Goal: Check status

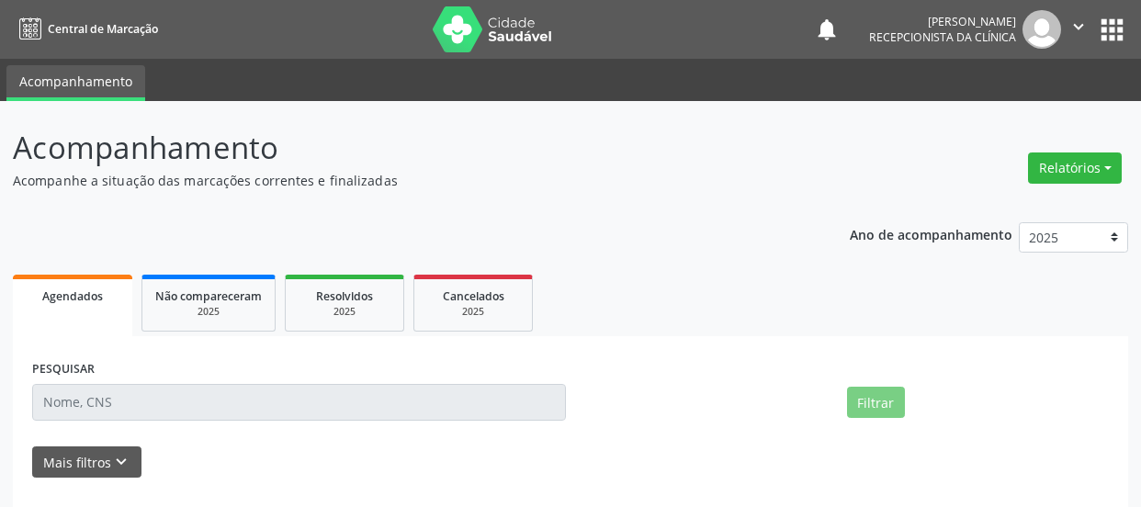
click at [152, 357] on div "PESQUISAR" at bounding box center [299, 394] width 543 height 78
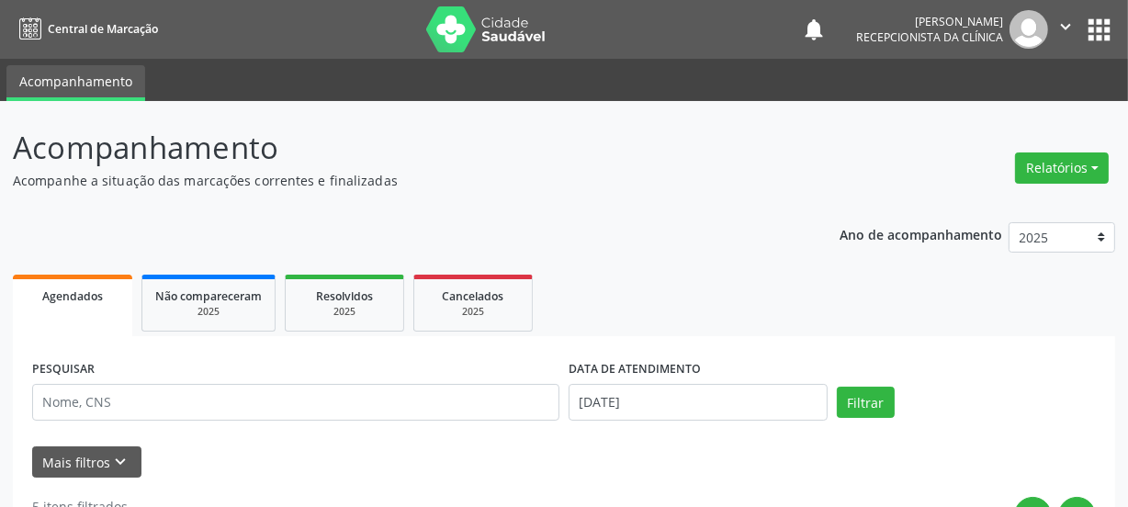
click at [114, 403] on input "text" at bounding box center [295, 402] width 527 height 37
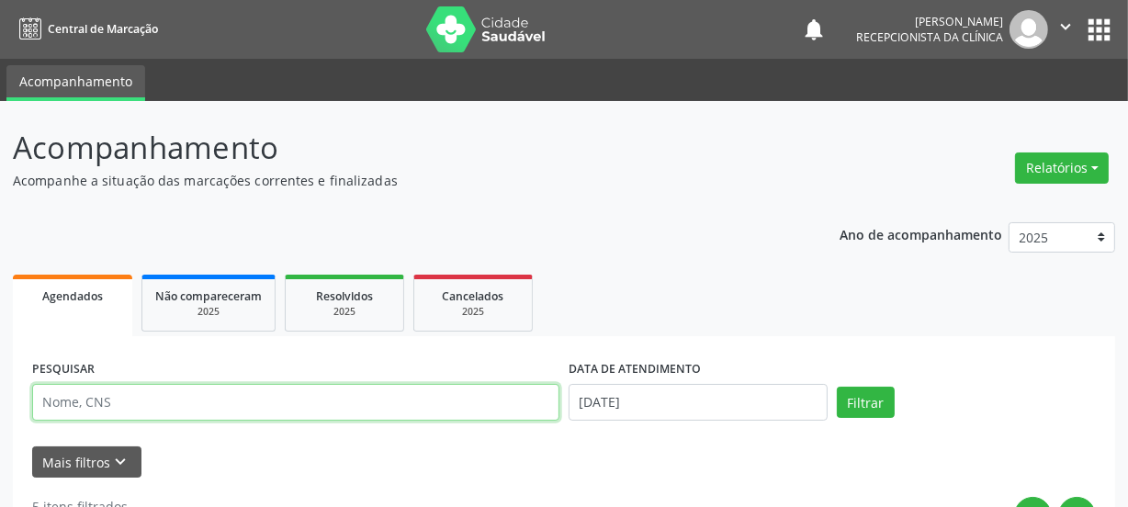
click at [90, 400] on input "text" at bounding box center [295, 402] width 527 height 37
type input "706306698132080"
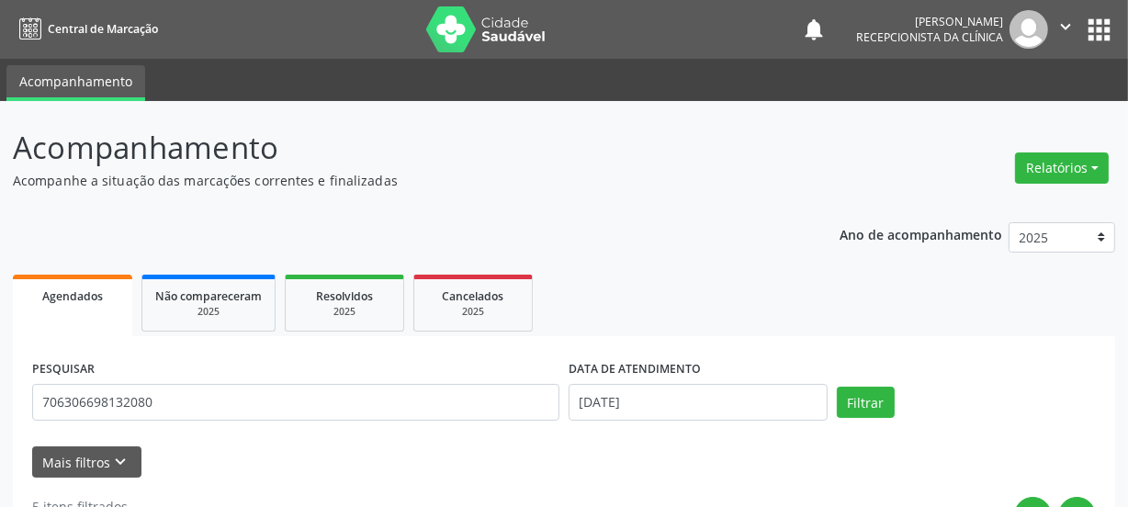
click at [890, 384] on div "PESQUISAR 706306698132080 DATA DE ATENDIMENTO [DATE] Filtrar" at bounding box center [564, 394] width 1073 height 78
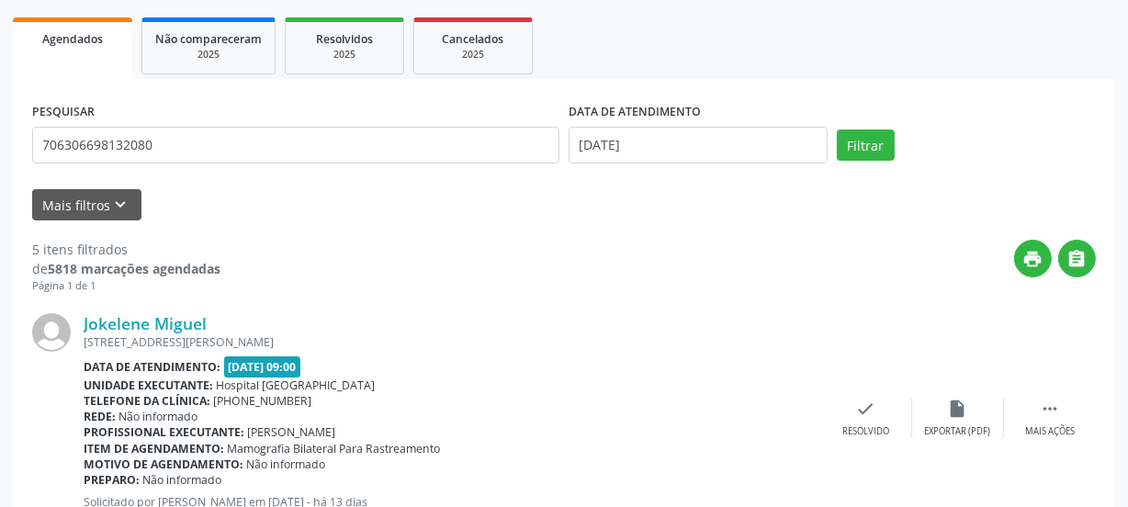
scroll to position [166, 0]
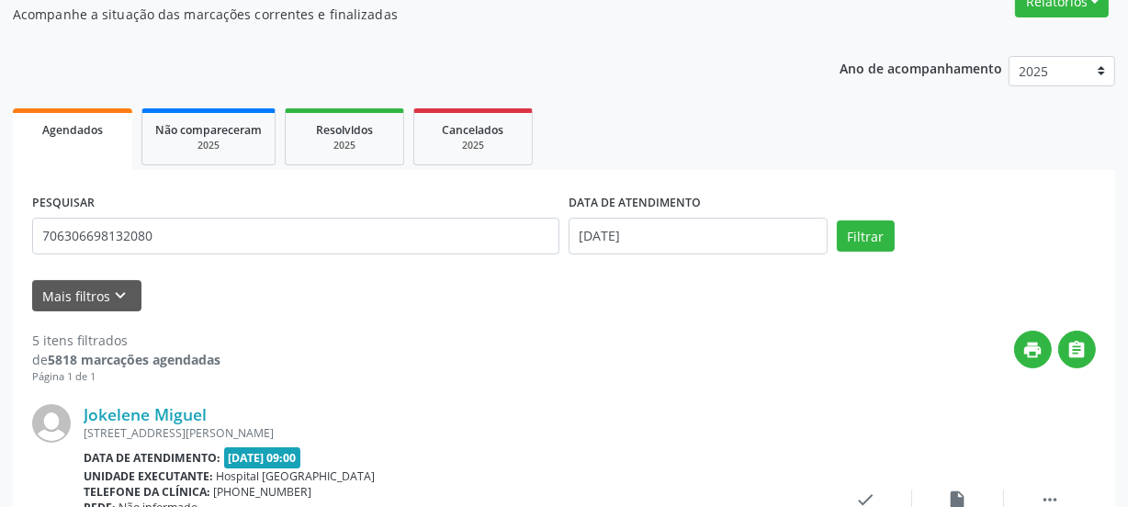
click at [860, 252] on div "PESQUISAR 706306698132080 DATA DE ATENDIMENTO [DATE] Filtrar" at bounding box center [564, 228] width 1073 height 78
click at [860, 242] on button "Filtrar" at bounding box center [866, 235] width 58 height 31
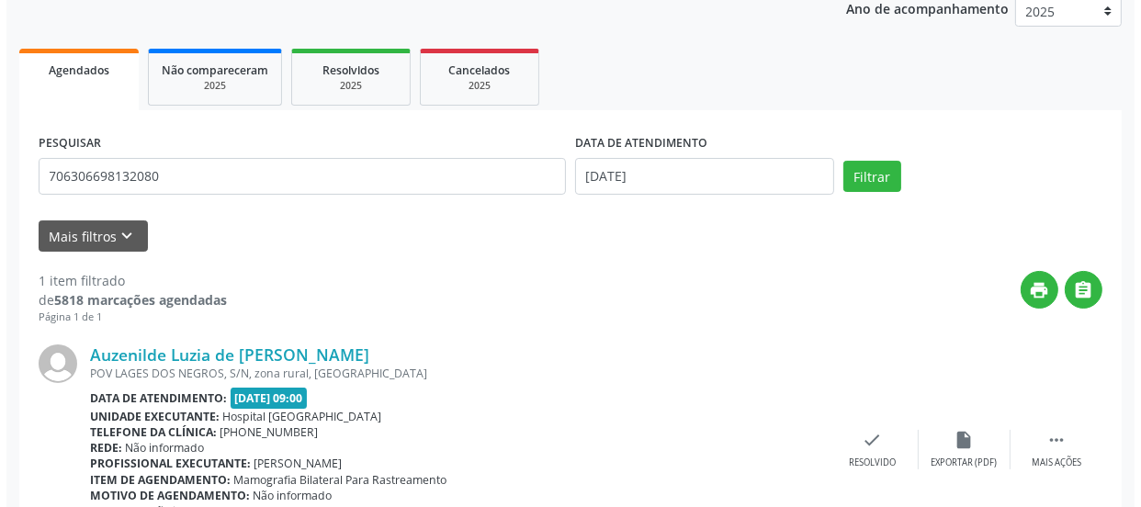
scroll to position [323, 0]
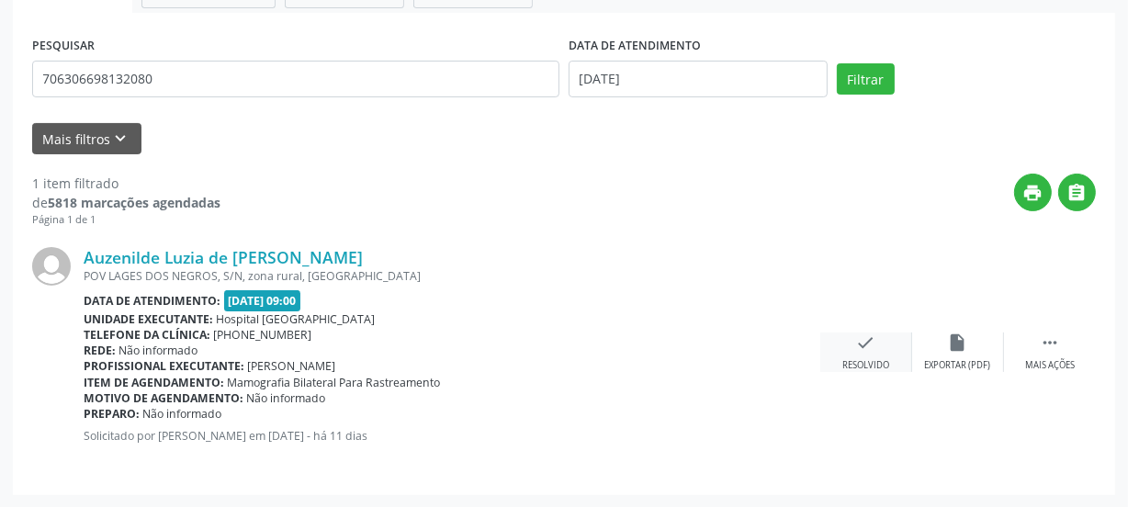
click at [849, 359] on div "Resolvido" at bounding box center [865, 365] width 47 height 13
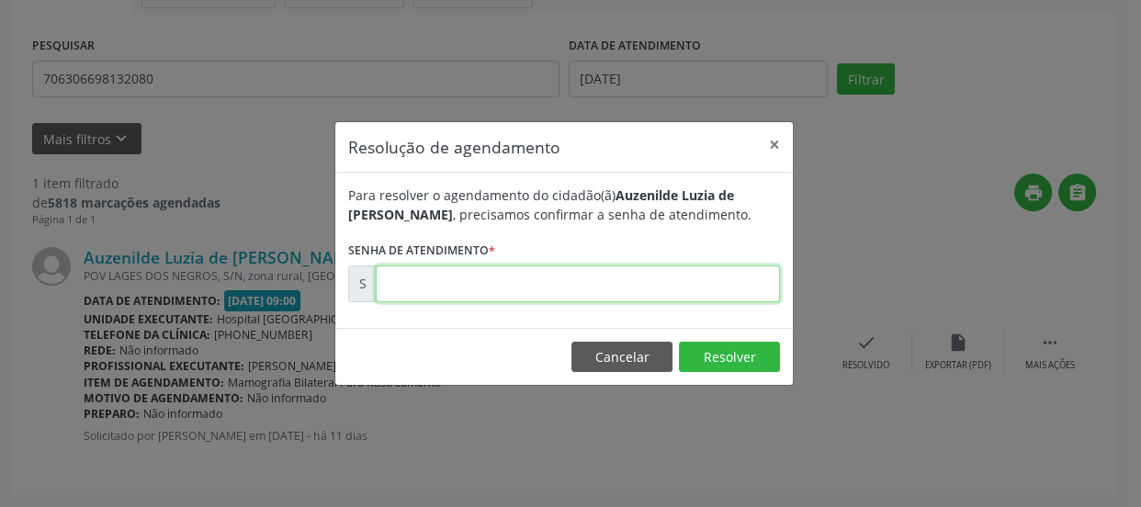
click at [603, 289] on input "text" at bounding box center [578, 283] width 404 height 37
type input "00169062"
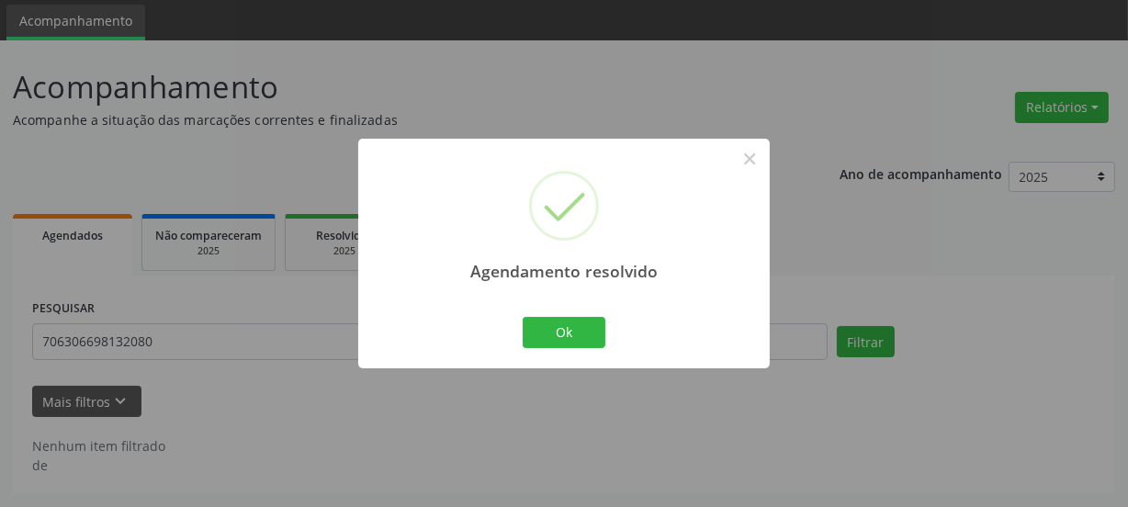
scroll to position [60, 0]
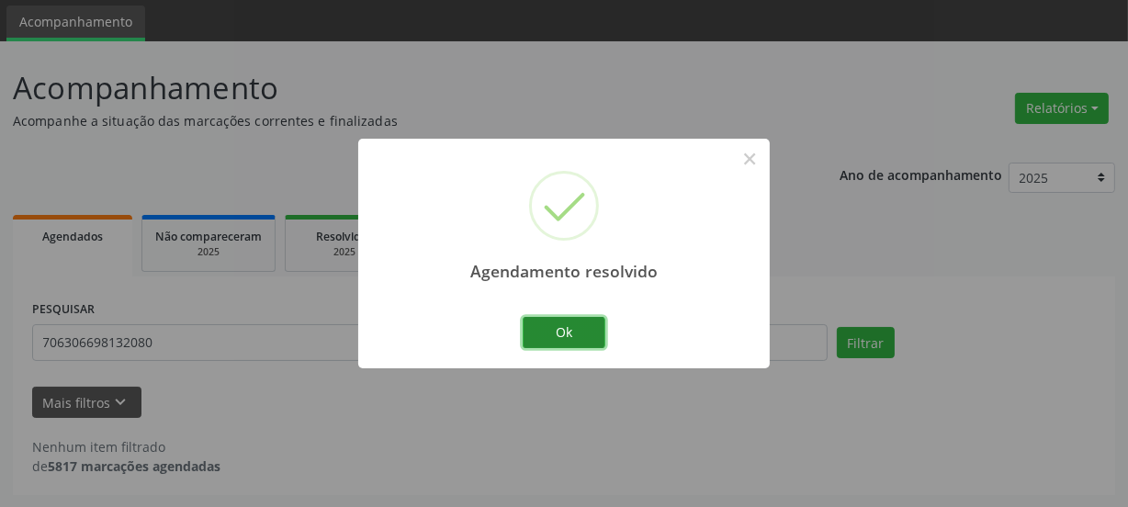
click at [562, 328] on button "Ok" at bounding box center [564, 332] width 83 height 31
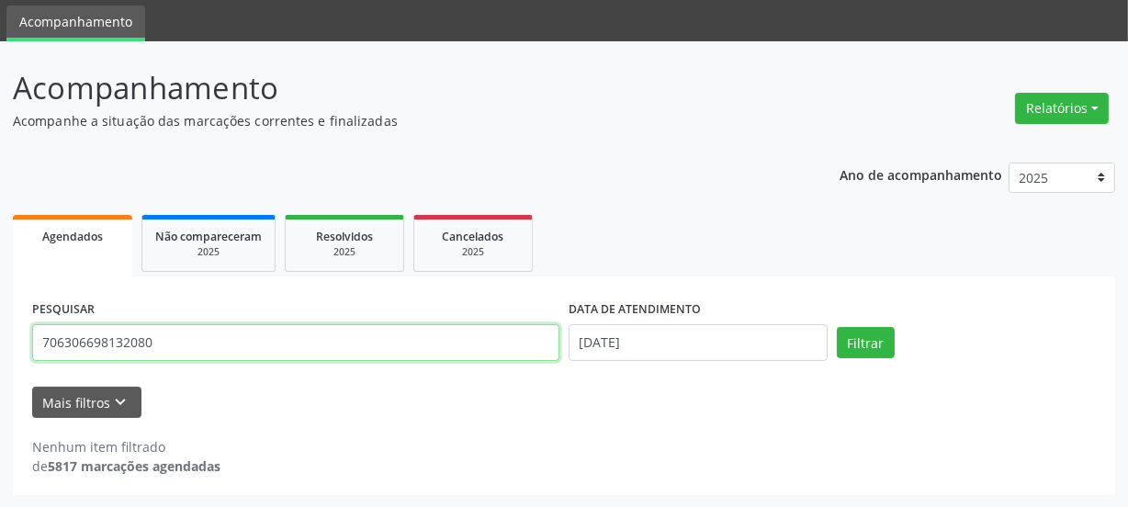
drag, startPoint x: 239, startPoint y: 340, endPoint x: 0, endPoint y: 375, distance: 241.3
click at [0, 375] on div "Acompanhamento Acompanhe a situação das marcações correntes e finalizadas Relat…" at bounding box center [564, 274] width 1128 height 467
type input "706407615526582"
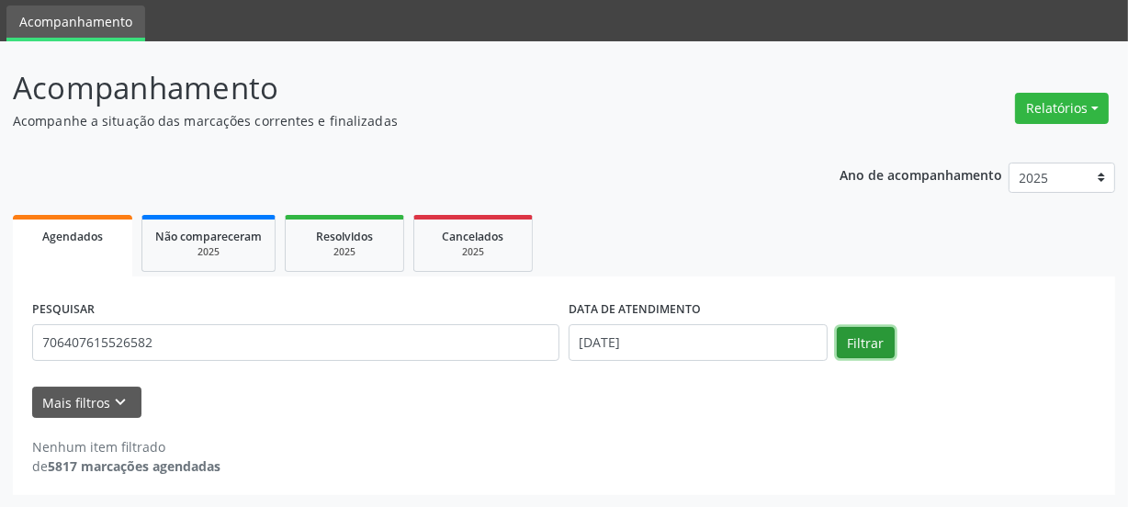
click at [842, 332] on button "Filtrar" at bounding box center [866, 342] width 58 height 31
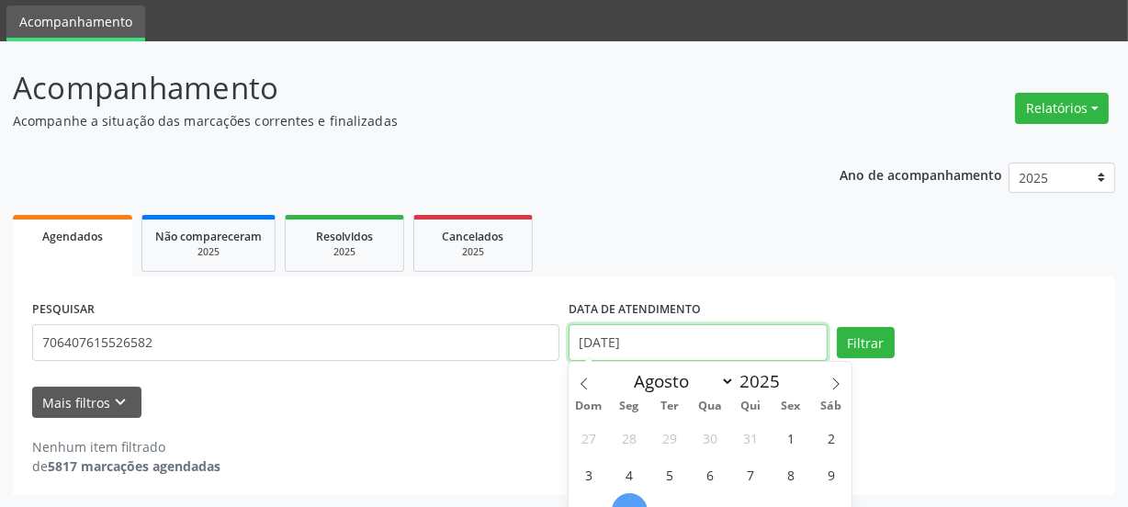
scroll to position [110, 0]
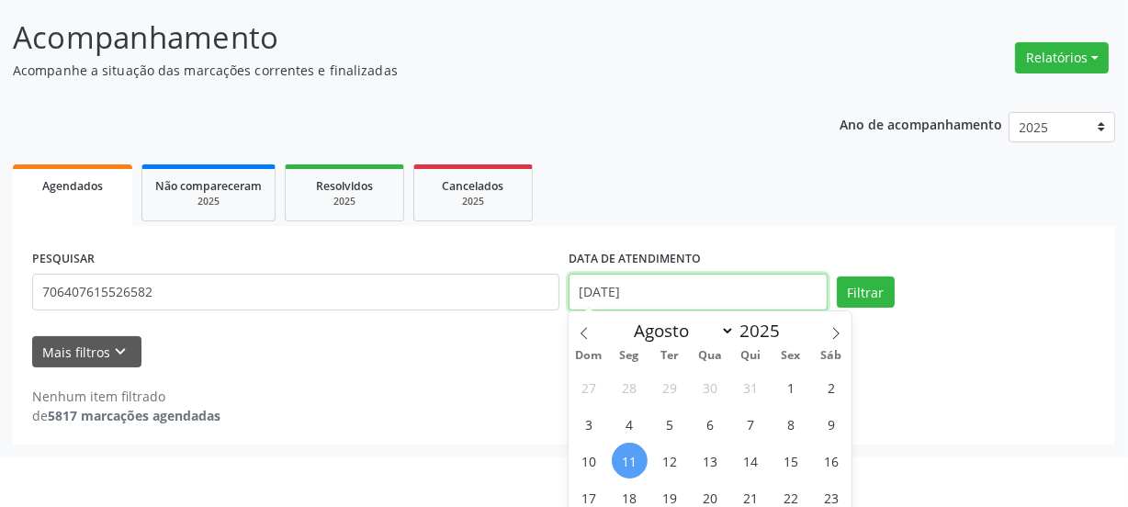
click at [667, 334] on body "Central de Marcação notifications [PERSON_NAME] Recepcionista da clínica  Conf…" at bounding box center [564, 143] width 1128 height 507
click at [584, 321] on span at bounding box center [583, 326] width 31 height 31
select select "6"
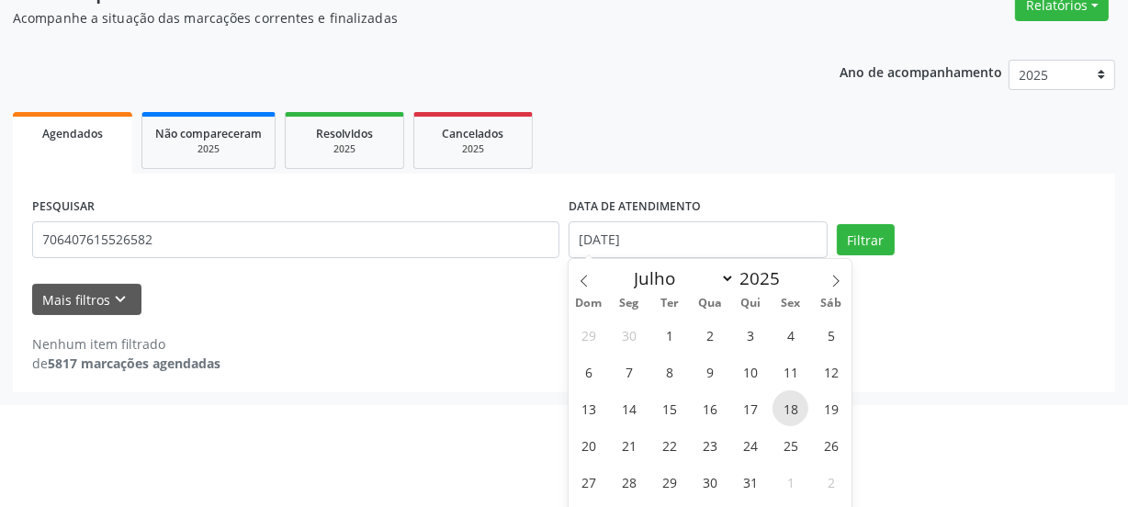
scroll to position [192, 0]
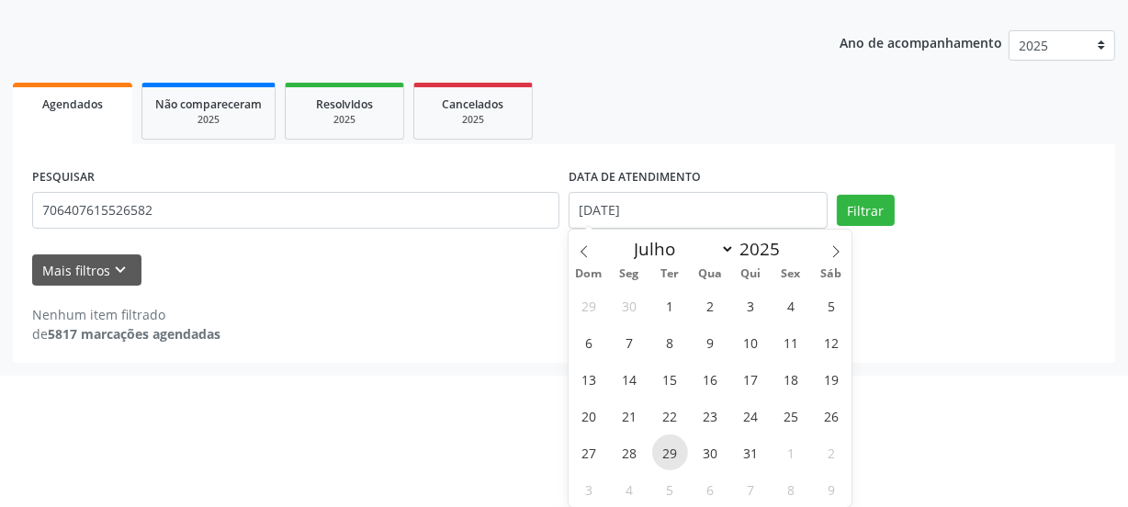
click at [662, 449] on span "29" at bounding box center [670, 452] width 36 height 36
type input "[DATE]"
click at [663, 449] on span "29" at bounding box center [670, 452] width 36 height 36
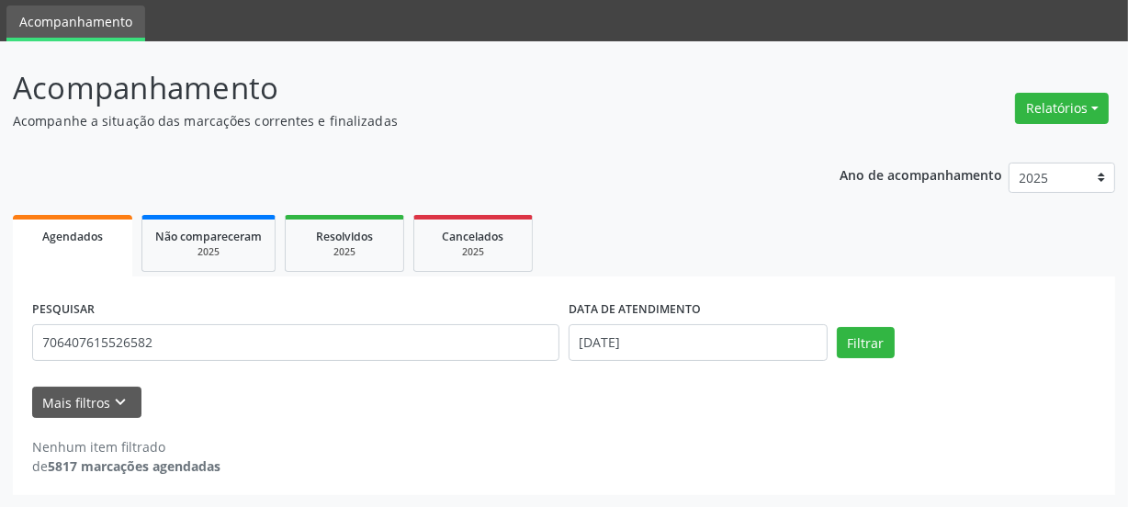
click at [843, 358] on div "PESQUISAR 706407615526582 DATA DE ATENDIMENTO [DATE] Filtrar" at bounding box center [564, 335] width 1073 height 78
click at [845, 348] on button "Filtrar" at bounding box center [866, 342] width 58 height 31
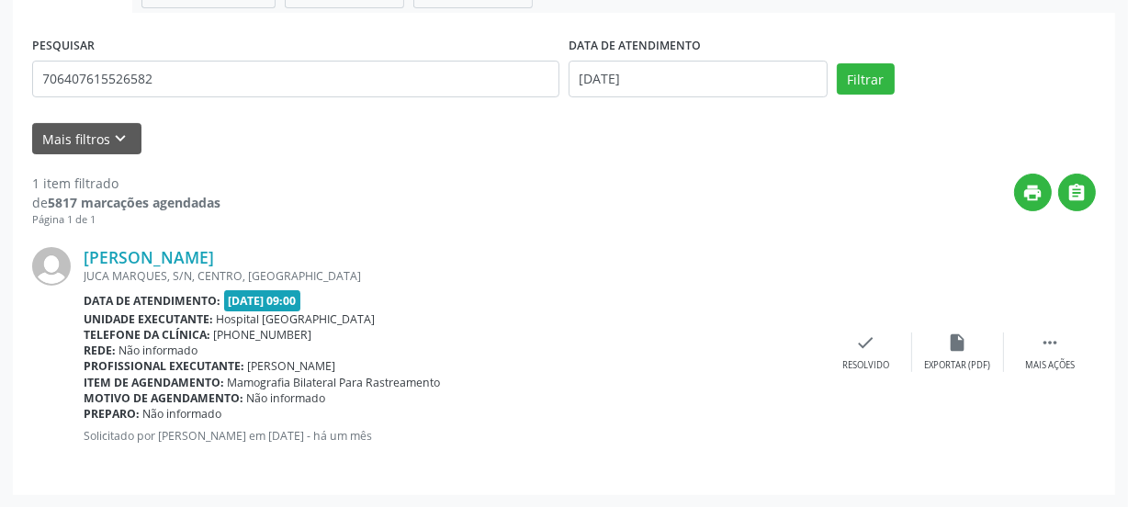
scroll to position [0, 0]
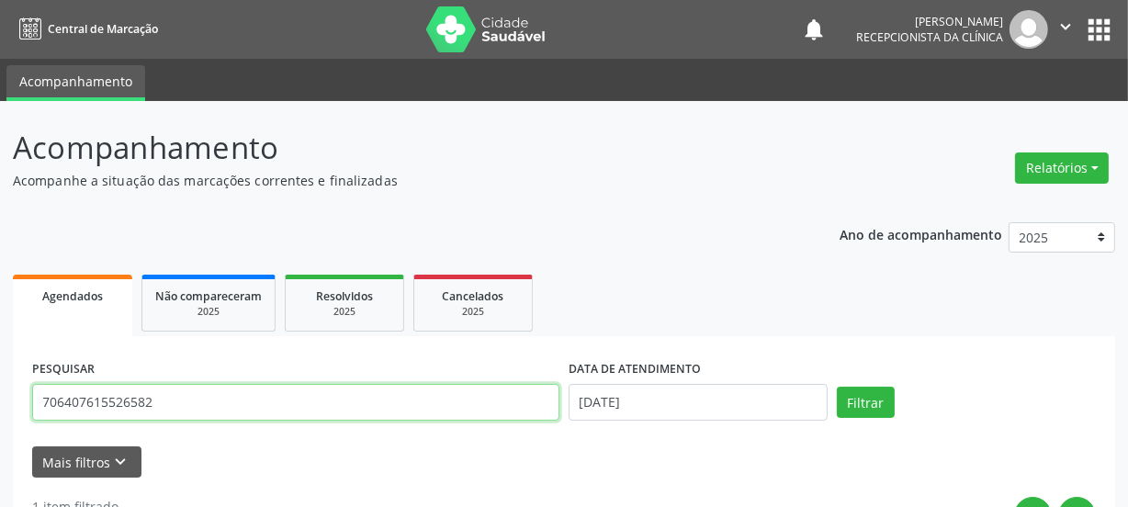
drag, startPoint x: 322, startPoint y: 412, endPoint x: 0, endPoint y: 410, distance: 322.4
click at [0, 410] on div "Acompanhamento Acompanhe a situação das marcações correntes e finalizadas Relat…" at bounding box center [564, 466] width 1128 height 730
type input "706406108676388"
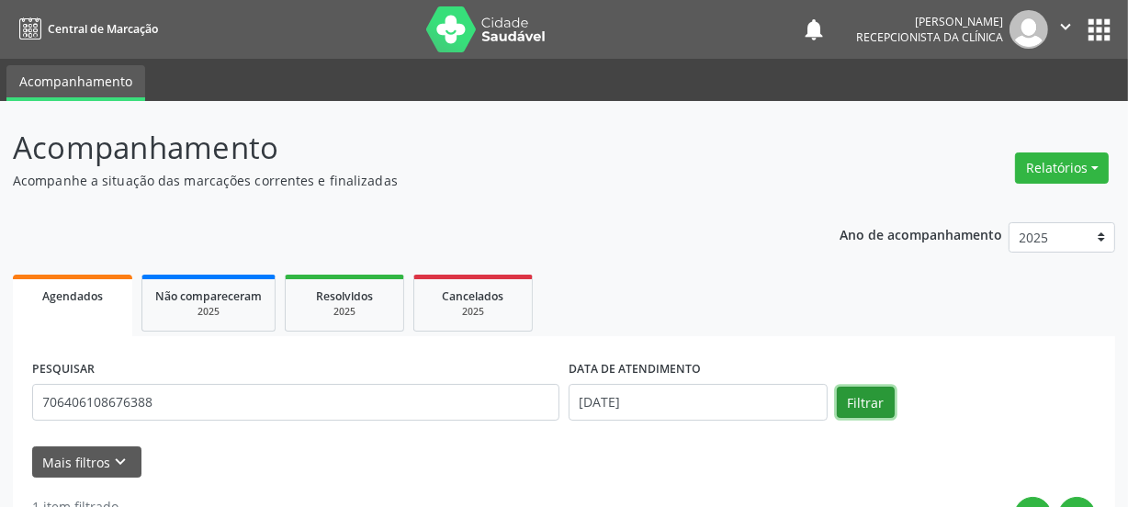
drag, startPoint x: 871, startPoint y: 393, endPoint x: 861, endPoint y: 388, distance: 10.7
click at [870, 394] on button "Filtrar" at bounding box center [866, 402] width 58 height 31
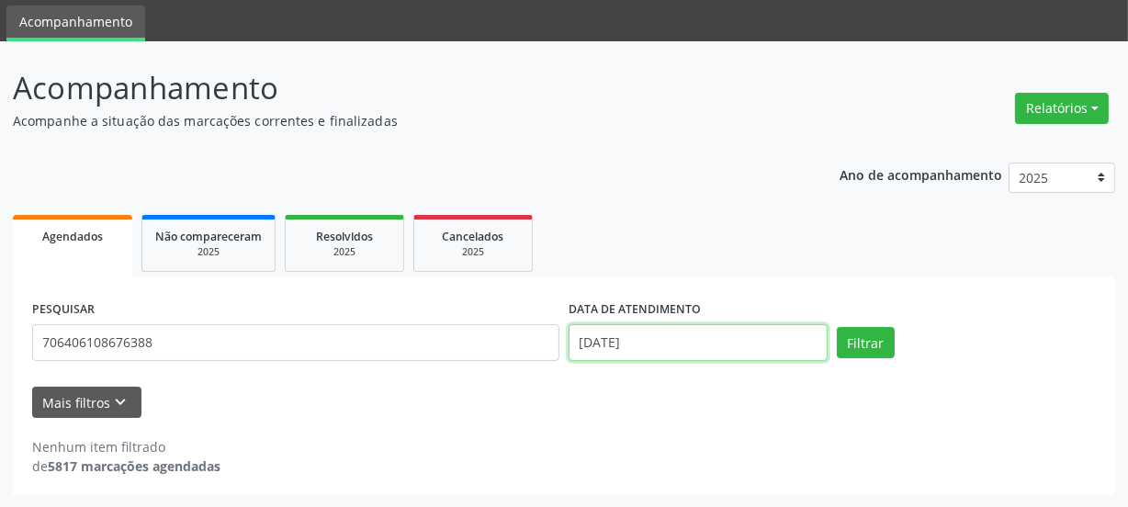
click at [729, 339] on input "[DATE]" at bounding box center [697, 342] width 259 height 37
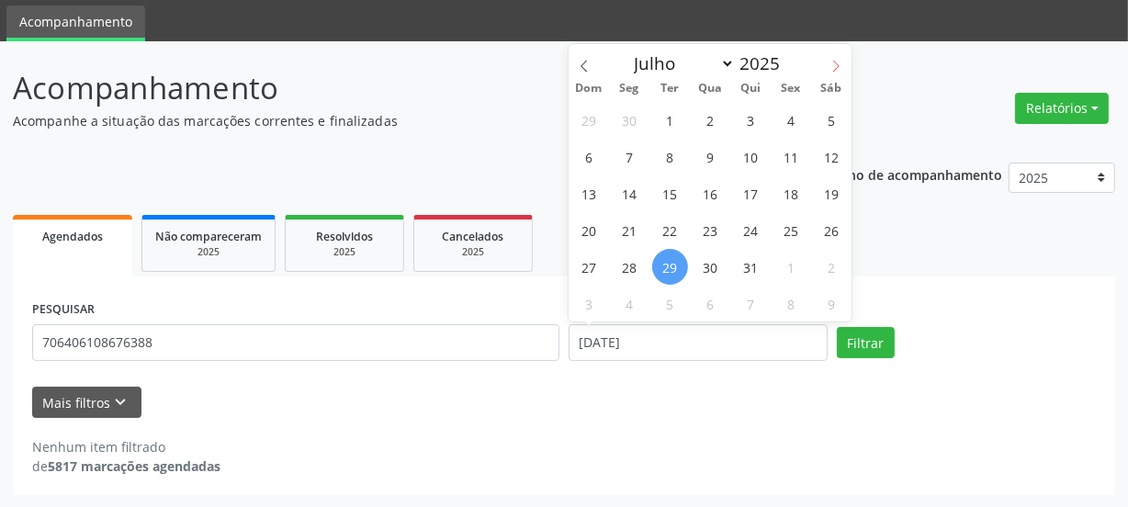
click at [829, 65] on icon at bounding box center [835, 66] width 13 height 13
select select "7"
click at [628, 197] on span "11" at bounding box center [630, 193] width 36 height 36
type input "[DATE]"
click at [628, 197] on span "11" at bounding box center [630, 193] width 36 height 36
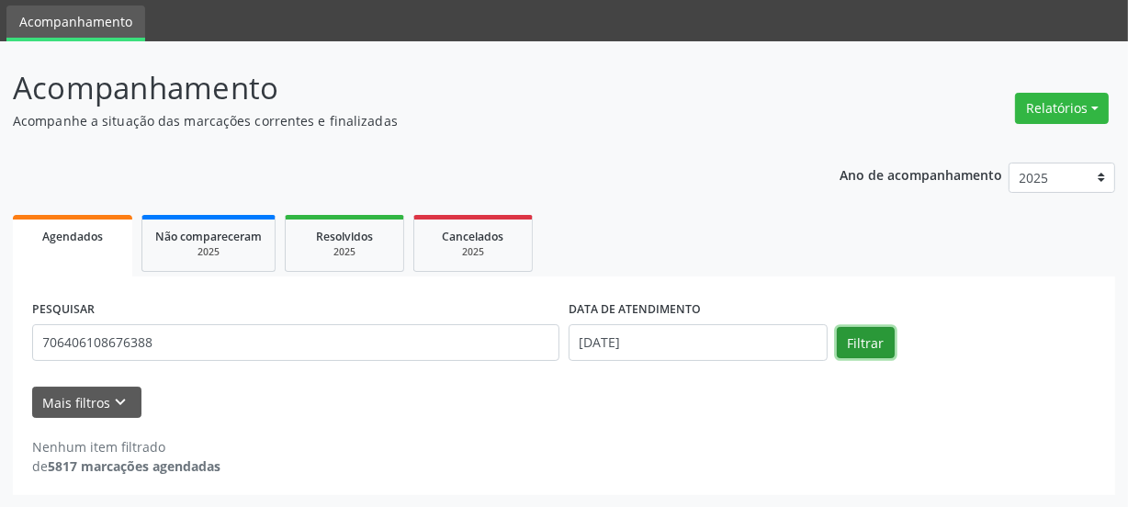
click at [872, 351] on button "Filtrar" at bounding box center [866, 342] width 58 height 31
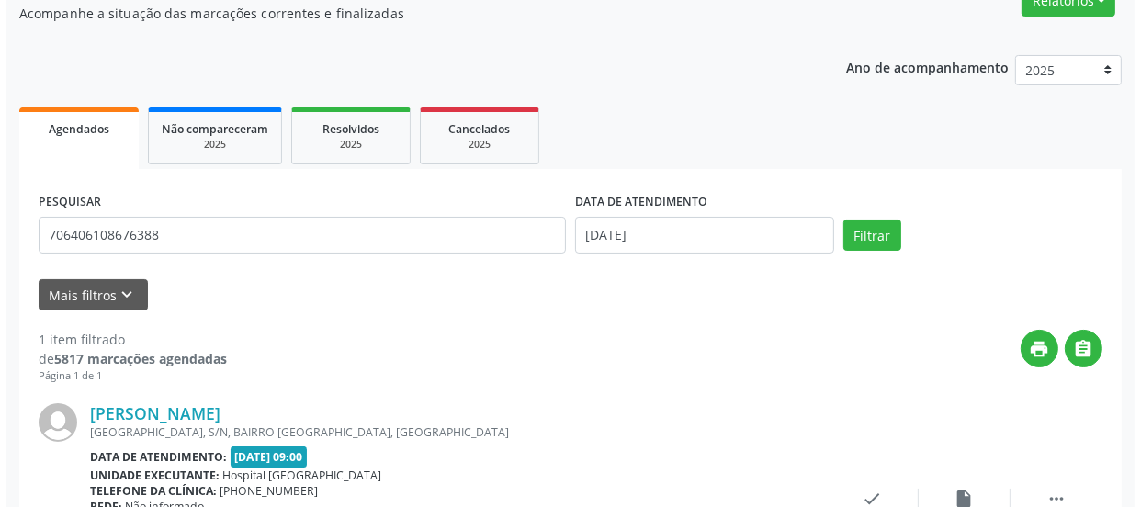
scroll to position [323, 0]
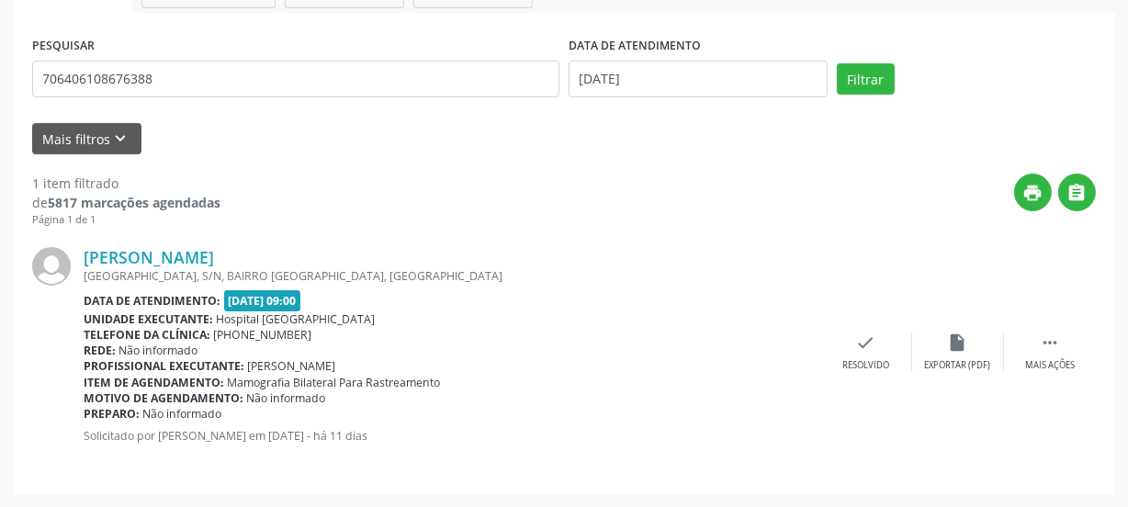
click at [876, 321] on div "[PERSON_NAME] [GEOGRAPHIC_DATA], S/N, BAIRRO [GEOGRAPHIC_DATA], [GEOGRAPHIC_DAT…" at bounding box center [563, 352] width 1063 height 248
click at [872, 339] on icon "check" at bounding box center [866, 342] width 20 height 20
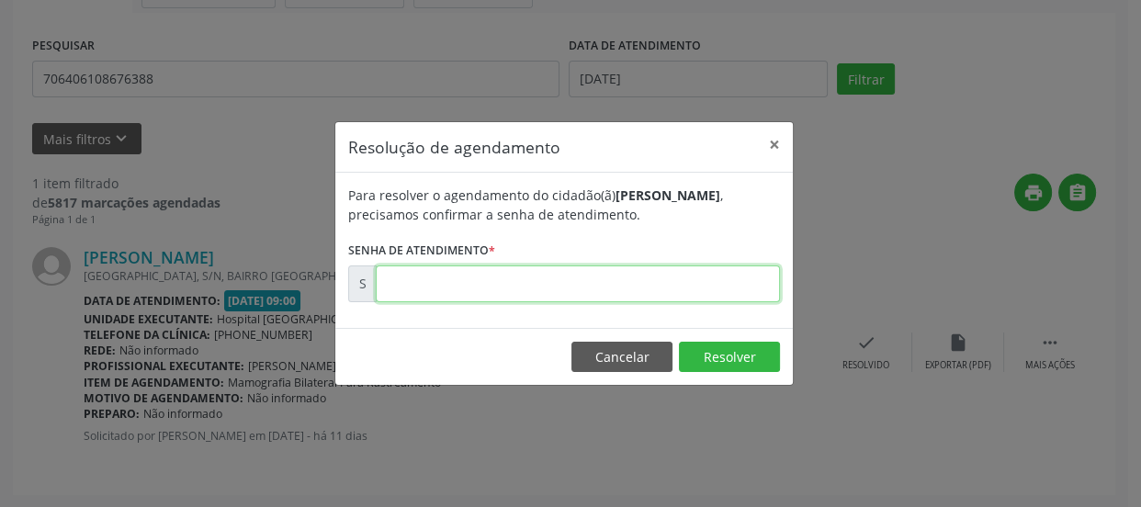
click at [557, 289] on input "text" at bounding box center [578, 283] width 404 height 37
type input "00169095"
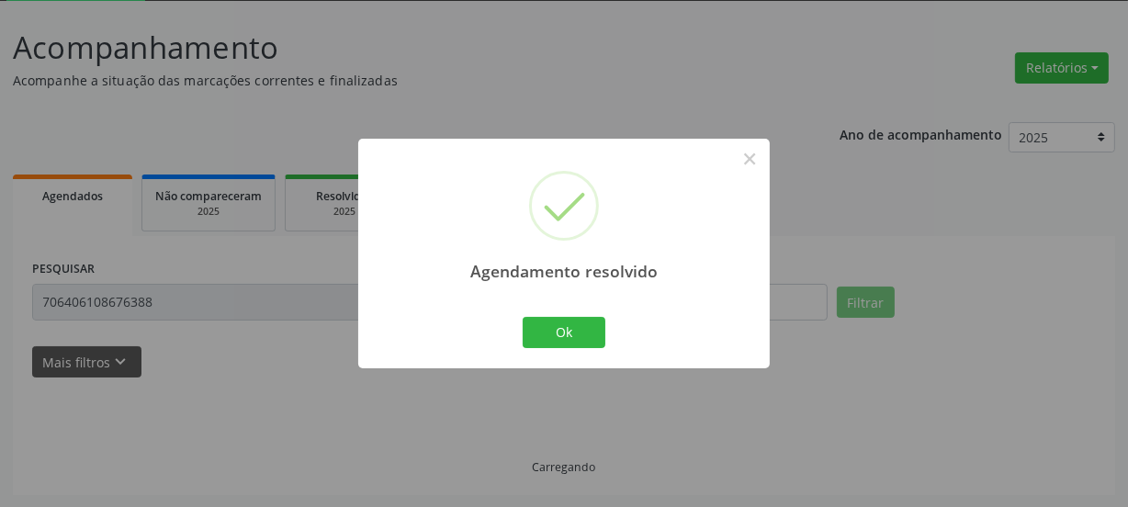
scroll to position [60, 0]
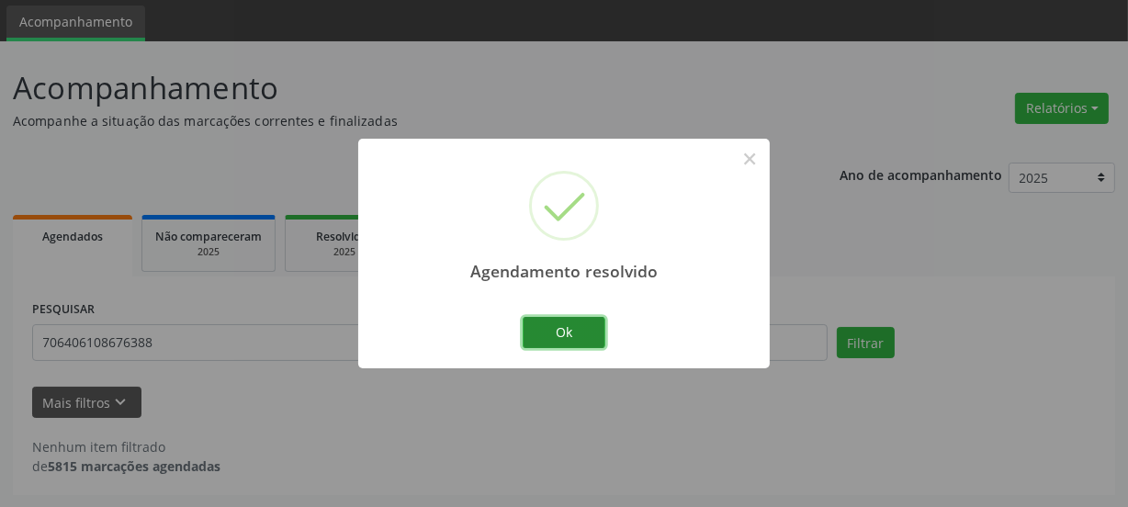
click at [562, 332] on button "Ok" at bounding box center [564, 332] width 83 height 31
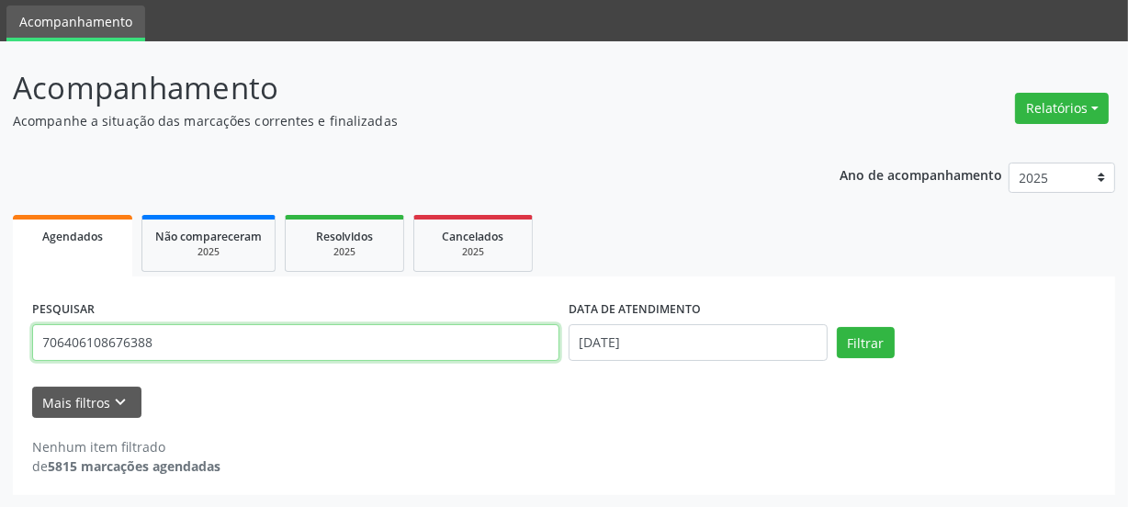
drag, startPoint x: 248, startPoint y: 343, endPoint x: 0, endPoint y: 401, distance: 254.8
click at [0, 401] on div "Acompanhamento Acompanhe a situação das marcações correntes e finalizadas Relat…" at bounding box center [564, 274] width 1128 height 467
click at [837, 327] on button "Filtrar" at bounding box center [866, 342] width 58 height 31
drag, startPoint x: 230, startPoint y: 344, endPoint x: 0, endPoint y: 382, distance: 232.7
click at [0, 382] on div "Acompanhamento Acompanhe a situação das marcações correntes e finalizadas Relat…" at bounding box center [564, 274] width 1128 height 467
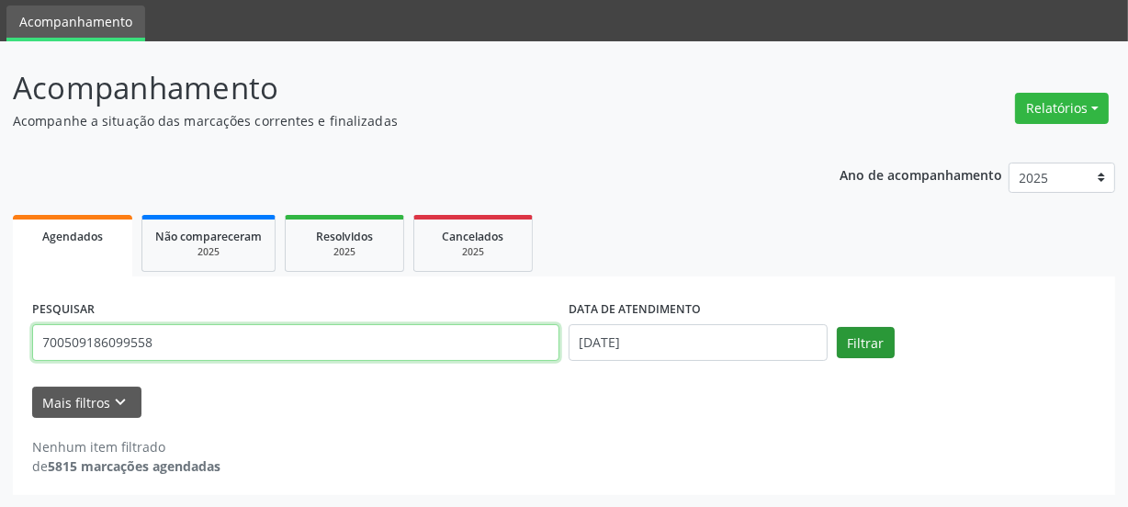
type input "700509186099558"
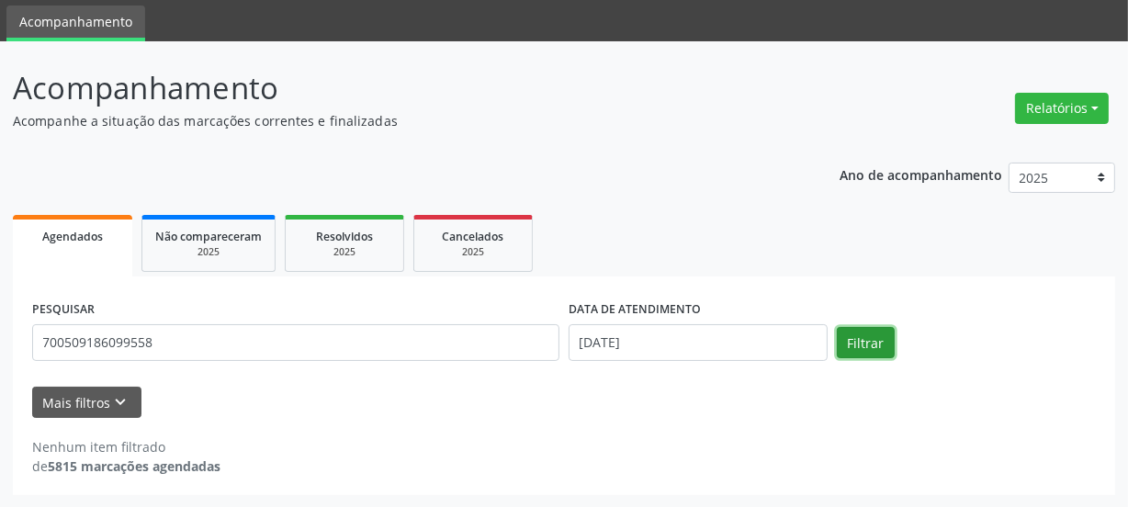
drag, startPoint x: 858, startPoint y: 343, endPoint x: 833, endPoint y: 358, distance: 29.3
click at [833, 358] on div "PESQUISAR 700509186099558 DATA DE ATENDIMENTO [DATE] Filtrar" at bounding box center [564, 335] width 1073 height 78
click at [876, 340] on button "Filtrar" at bounding box center [866, 342] width 58 height 31
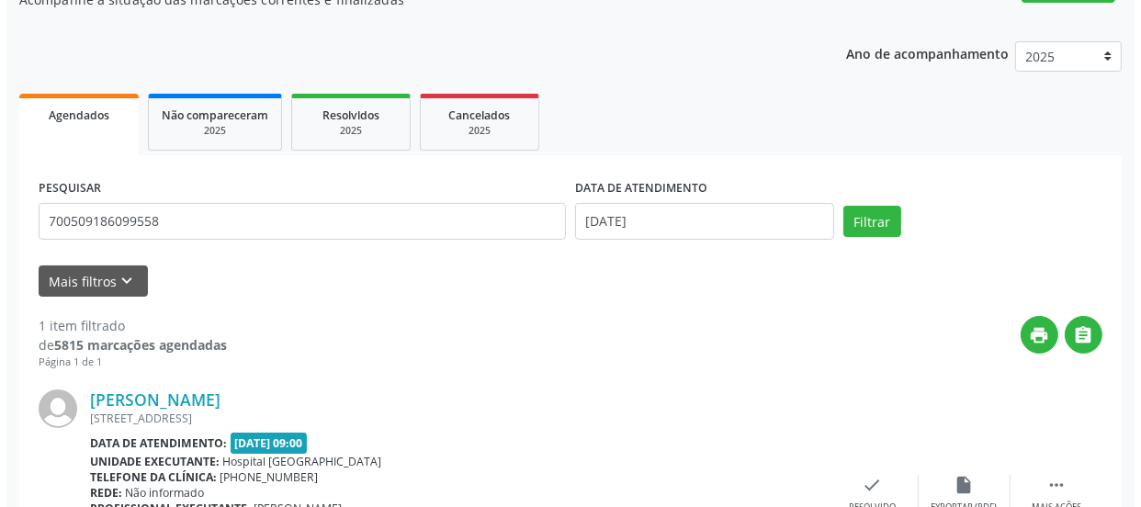
scroll to position [323, 0]
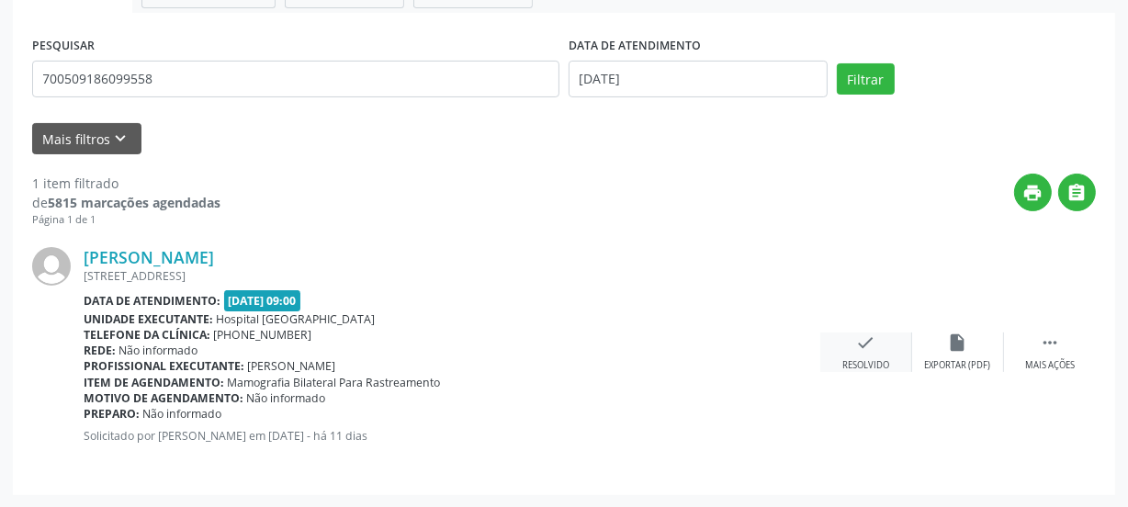
click at [862, 343] on icon "check" at bounding box center [866, 342] width 20 height 20
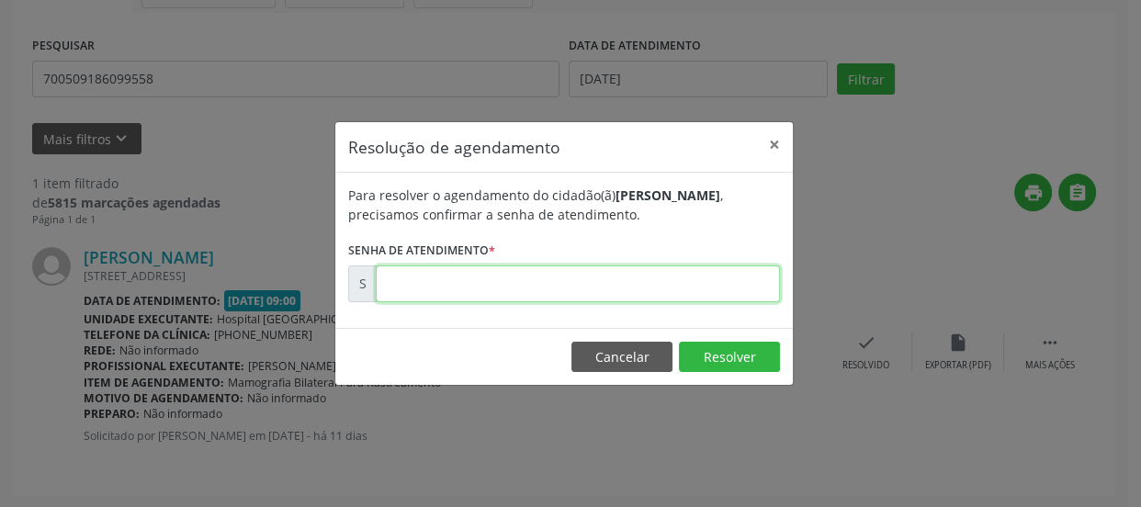
click at [579, 288] on input "text" at bounding box center [578, 283] width 404 height 37
type input "00169016"
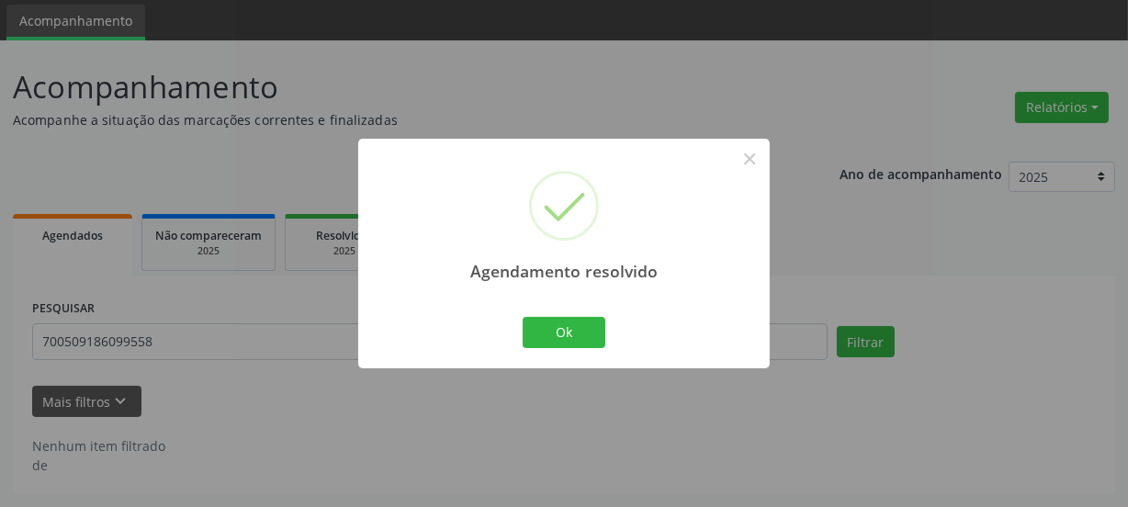
scroll to position [60, 0]
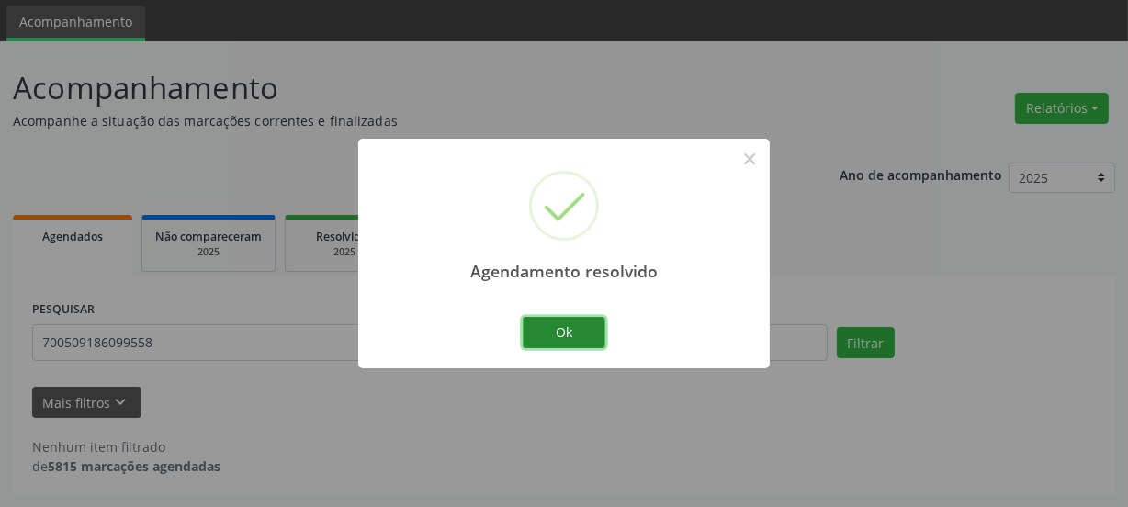
click at [579, 332] on button "Ok" at bounding box center [564, 332] width 83 height 31
